Goal: Transaction & Acquisition: Book appointment/travel/reservation

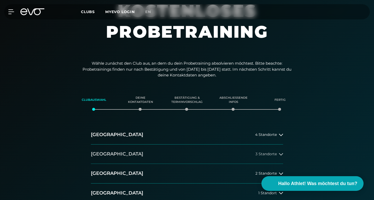
scroll to position [47, 0]
click at [239, 135] on button "[GEOGRAPHIC_DATA] 4 Standorte" at bounding box center [187, 134] width 192 height 19
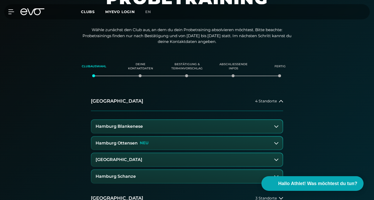
scroll to position [91, 0]
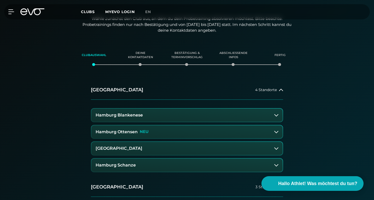
click at [220, 162] on button "Hamburg Schanze" at bounding box center [186, 164] width 191 height 13
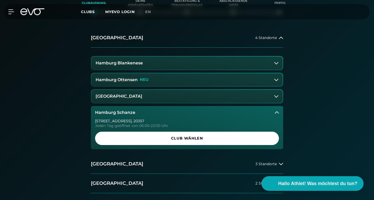
scroll to position [144, 0]
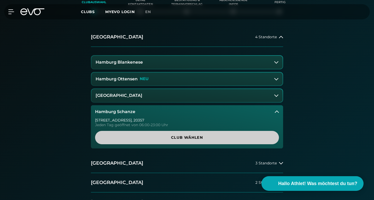
click at [212, 138] on span "Club wählen" at bounding box center [186, 136] width 171 height 5
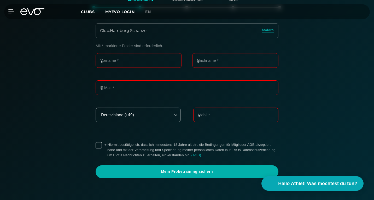
scroll to position [149, 0]
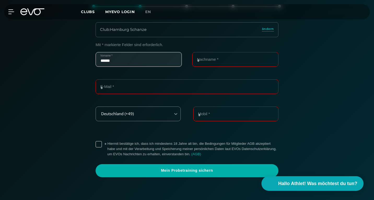
type input "******"
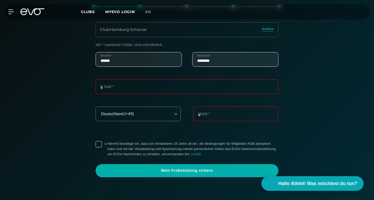
type input "********"
type input "**********"
click at [107, 142] on label "* Hiermit bestätige ich, dass ich mindestens 18 Jahre alt bin, die Bedingungen …" at bounding box center [192, 149] width 171 height 16
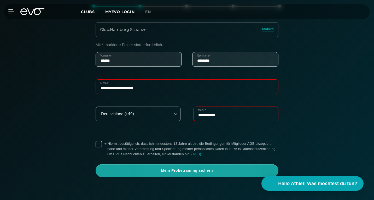
click at [199, 165] on span "Mein Probetraining sichern" at bounding box center [187, 170] width 183 height 13
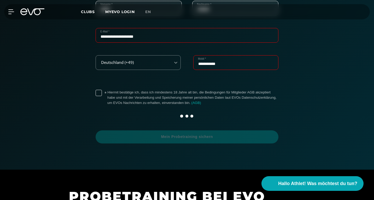
scroll to position [201, 0]
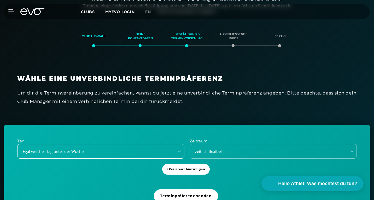
click at [84, 148] on div "Egal welcher Tag unter der Woche" at bounding box center [100, 151] width 167 height 15
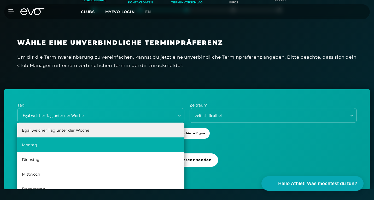
scroll to position [146, 0]
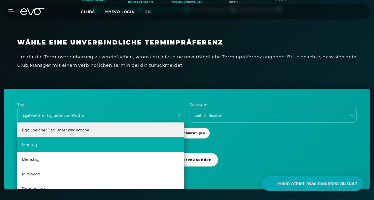
click at [84, 148] on div "Montag" at bounding box center [100, 144] width 167 height 15
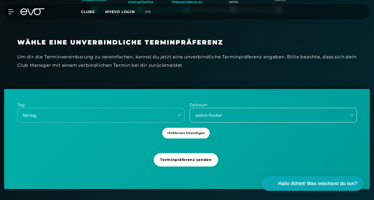
click at [214, 116] on div "zeitlich flexibel" at bounding box center [266, 115] width 153 height 6
click at [109, 146] on div "Tag [DATE] Zeitraum zeitlich flexibel + Präferenz hinzufügen Terminpräferenz se…" at bounding box center [187, 139] width 366 height 100
click at [232, 112] on div "zeitlich flexibel" at bounding box center [266, 115] width 153 height 6
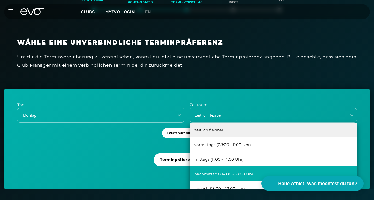
click at [243, 168] on div "nachmittags (14:00 - 18:00 Uhr)" at bounding box center [273, 173] width 167 height 15
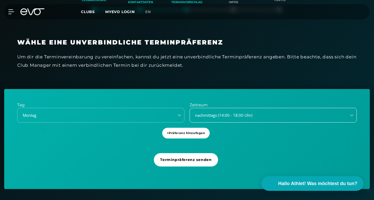
click at [213, 109] on div "nachmittags (14:00 - 18:00 Uhr)" at bounding box center [273, 115] width 167 height 15
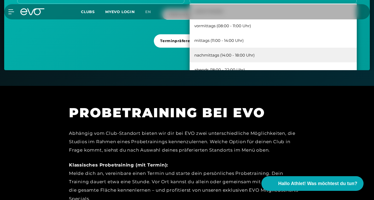
scroll to position [231, 0]
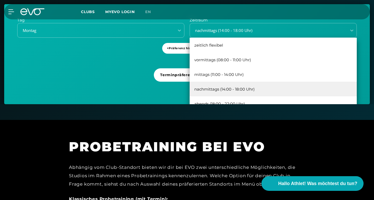
click at [237, 88] on div "nachmittags (14:00 - 18:00 Uhr)" at bounding box center [273, 88] width 167 height 15
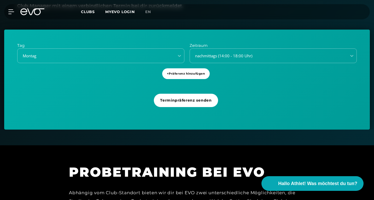
scroll to position [205, 0]
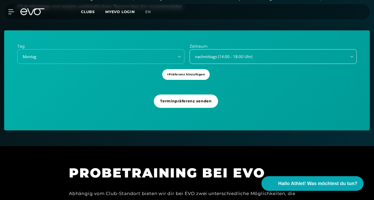
click at [229, 58] on div "nachmittags (14:00 - 18:00 Uhr)" at bounding box center [266, 57] width 153 height 6
click at [160, 97] on span "Terminpräferenz senden" at bounding box center [186, 100] width 64 height 13
click at [163, 99] on span "Terminpräferenz senden" at bounding box center [185, 100] width 51 height 5
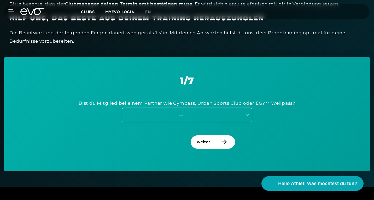
click at [204, 116] on div "---" at bounding box center [187, 114] width 131 height 15
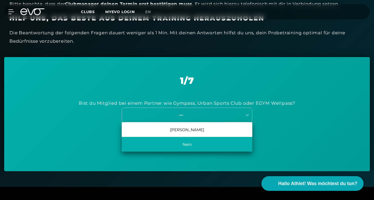
click at [202, 143] on div "Nein" at bounding box center [187, 144] width 131 height 15
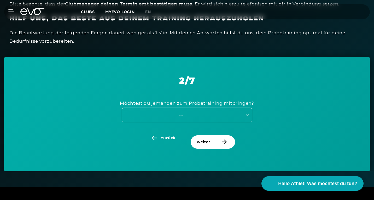
click at [216, 115] on div "---" at bounding box center [180, 115] width 117 height 6
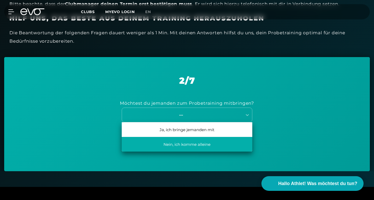
click at [211, 142] on div "Nein, ich komme alleine" at bounding box center [187, 144] width 131 height 15
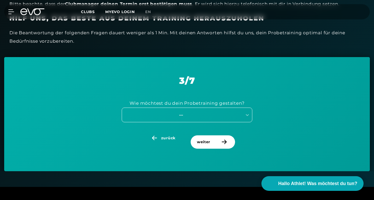
click at [206, 111] on div "---" at bounding box center [182, 114] width 120 height 7
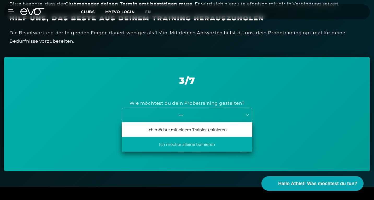
click at [212, 137] on div "Ich möchte alleine trainieren" at bounding box center [187, 144] width 131 height 15
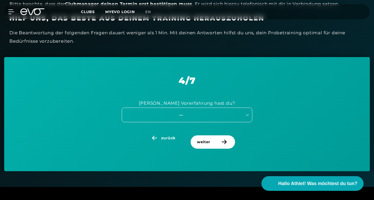
click at [208, 113] on div "---" at bounding box center [180, 115] width 117 height 6
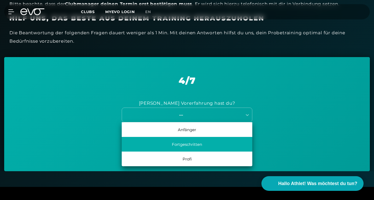
click at [215, 142] on div "Fortgeschritten" at bounding box center [187, 144] width 131 height 15
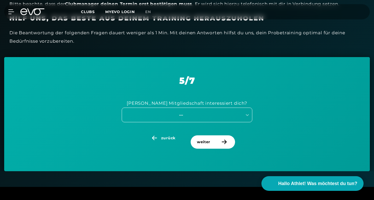
click at [203, 113] on div "---" at bounding box center [180, 115] width 117 height 6
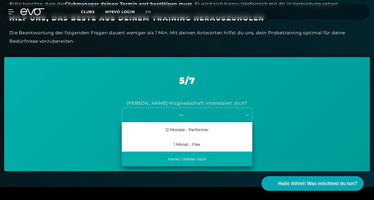
click at [217, 152] on div "Keine / Weder noch" at bounding box center [187, 158] width 131 height 15
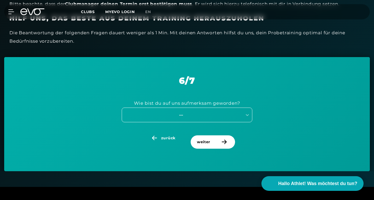
click at [207, 112] on div "---" at bounding box center [180, 115] width 117 height 6
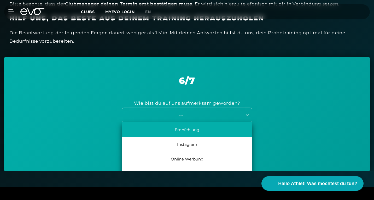
click at [212, 131] on div "Empfehlung" at bounding box center [187, 129] width 131 height 15
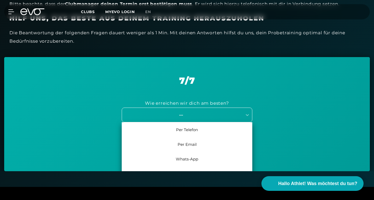
click at [208, 115] on div "---" at bounding box center [180, 115] width 117 height 6
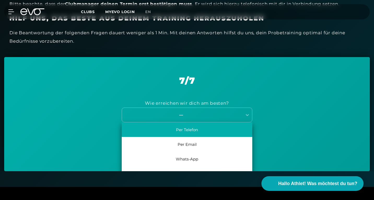
click at [210, 125] on div "Per Telefon" at bounding box center [187, 129] width 131 height 15
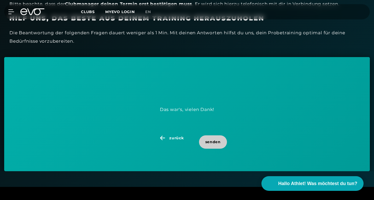
click at [210, 139] on span "senden" at bounding box center [212, 141] width 15 height 5
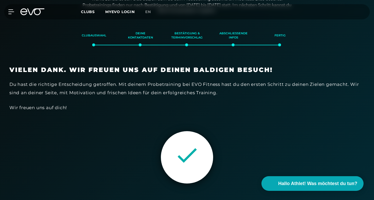
scroll to position [110, 0]
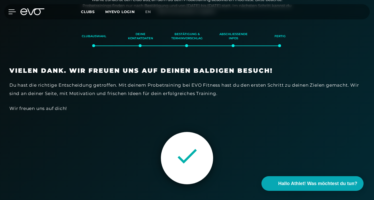
click at [11, 13] on icon at bounding box center [12, 11] width 8 height 5
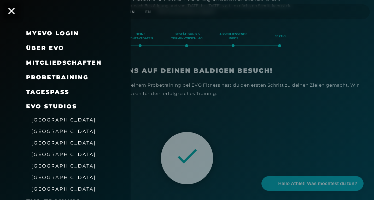
click at [66, 62] on span "Mitgliedschaften" at bounding box center [64, 62] width 76 height 7
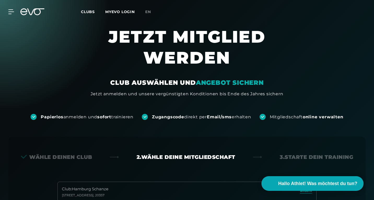
click at [88, 10] on span "Clubs" at bounding box center [88, 11] width 14 height 5
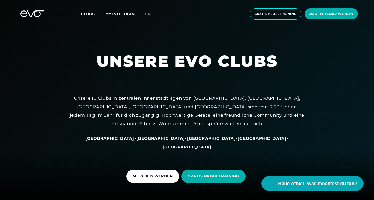
click at [130, 140] on span "[GEOGRAPHIC_DATA]" at bounding box center [109, 138] width 49 height 5
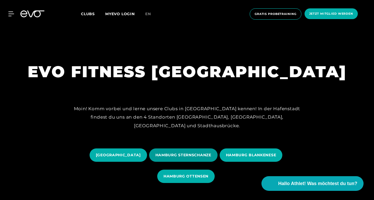
click at [201, 151] on span "HAMBURG STERNSCHANZE" at bounding box center [183, 154] width 68 height 13
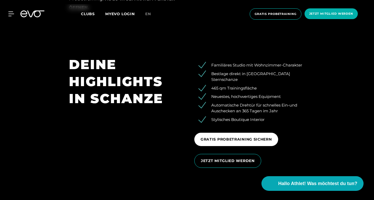
scroll to position [726, 0]
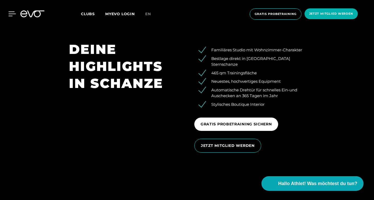
click at [13, 14] on icon at bounding box center [12, 14] width 7 height 4
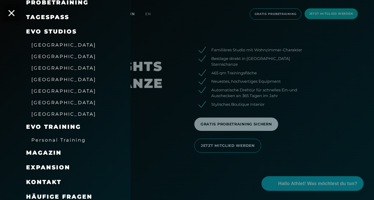
scroll to position [74, 0]
click at [50, 67] on span "[GEOGRAPHIC_DATA]" at bounding box center [63, 67] width 65 height 5
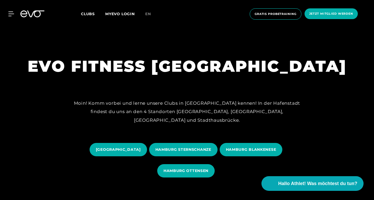
scroll to position [7, 0]
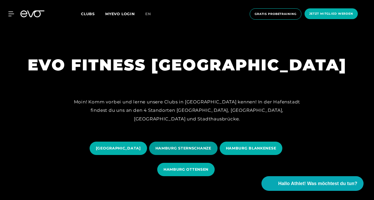
click at [175, 148] on span "HAMBURG STERNSCHANZE" at bounding box center [183, 147] width 56 height 5
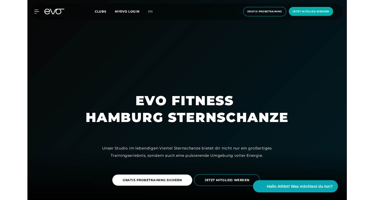
scroll to position [614, 0]
